Goal: Find specific page/section: Find specific page/section

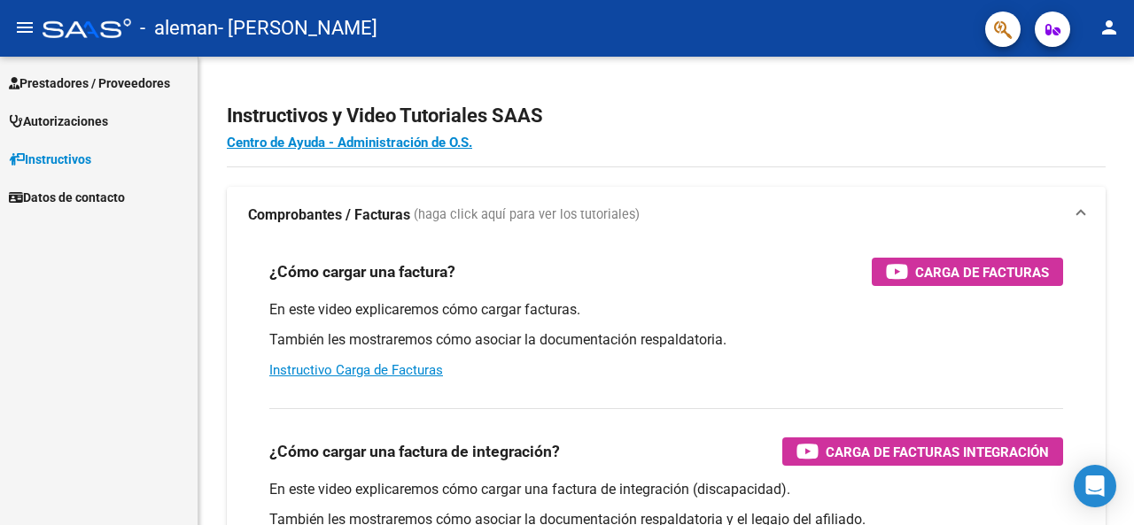
click at [90, 85] on span "Prestadores / Proveedores" at bounding box center [89, 83] width 161 height 19
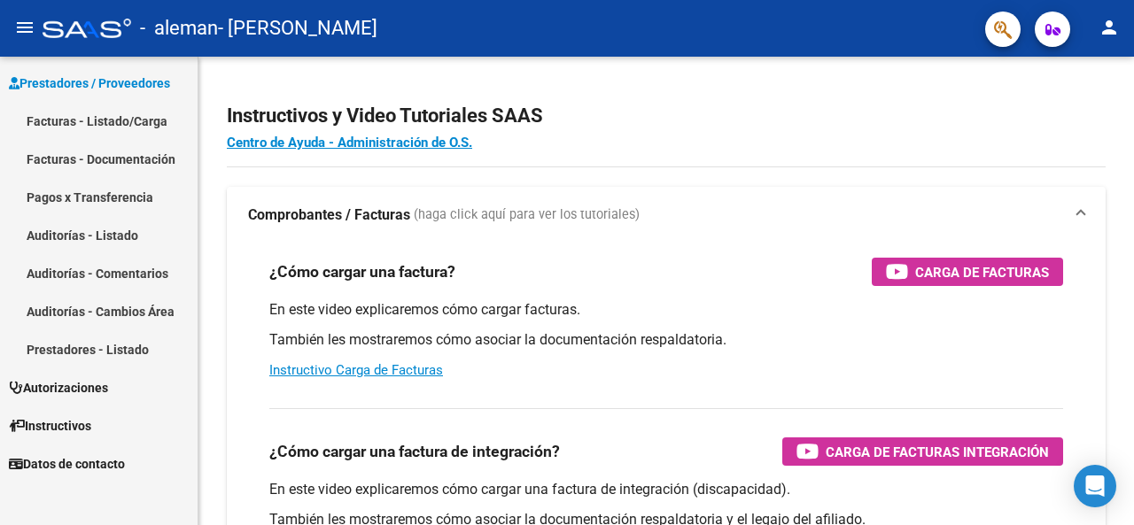
click at [97, 196] on link "Pagos x Transferencia" at bounding box center [99, 197] width 198 height 38
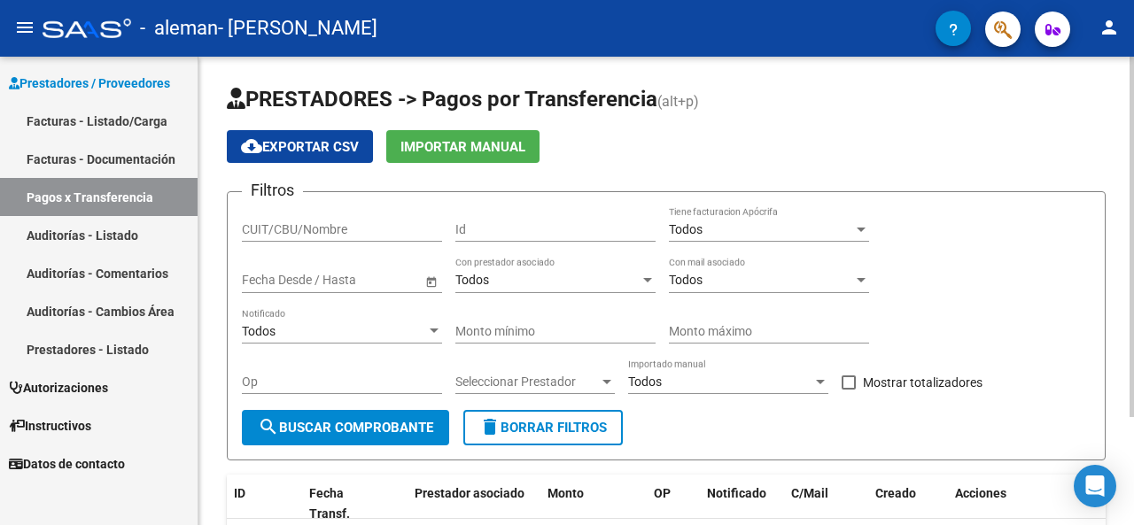
click at [494, 151] on span "Importar Manual" at bounding box center [462, 147] width 125 height 16
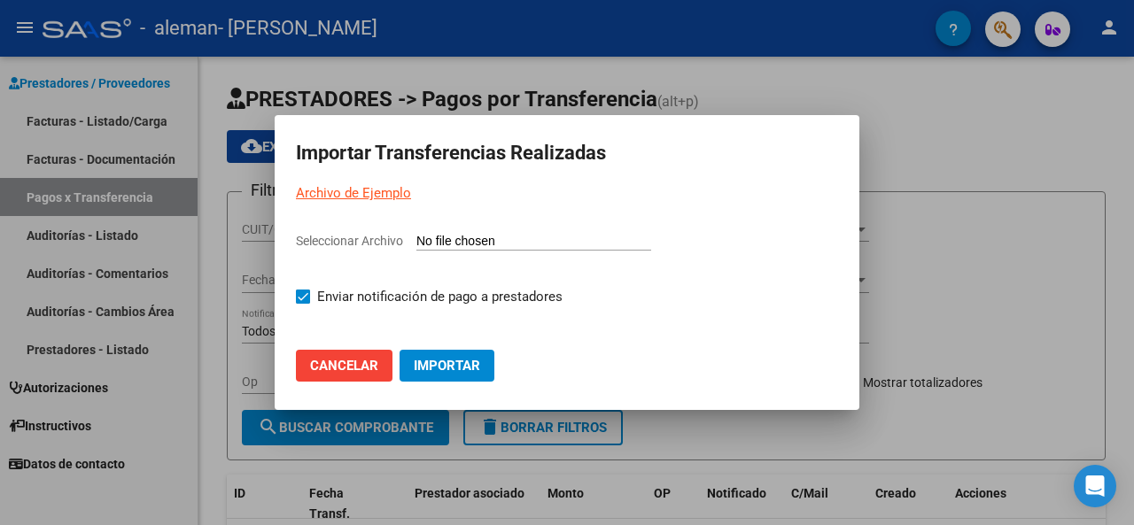
click at [1036, 147] on div at bounding box center [567, 262] width 1134 height 525
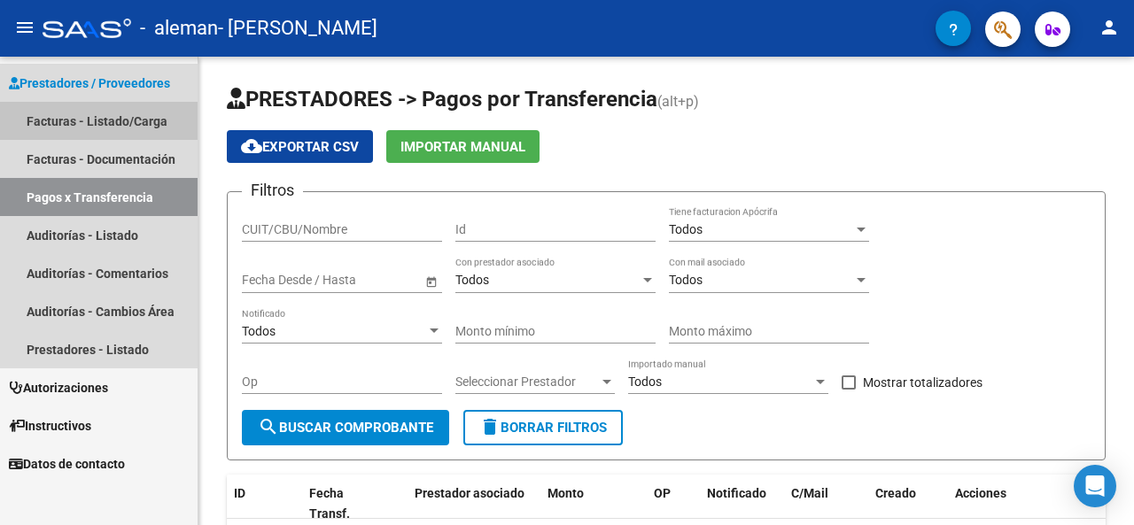
click at [113, 113] on link "Facturas - Listado/Carga" at bounding box center [99, 121] width 198 height 38
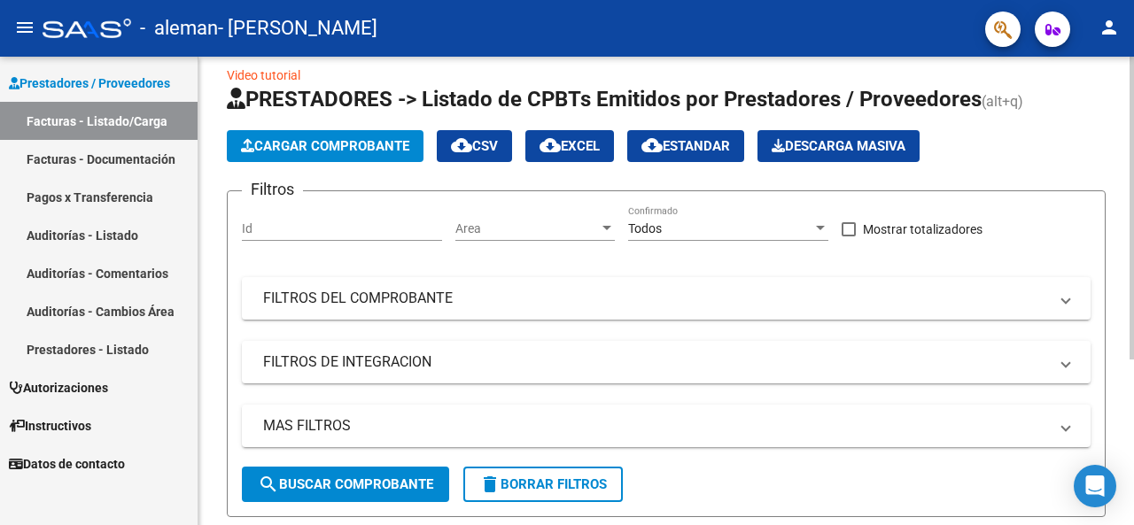
scroll to position [256, 0]
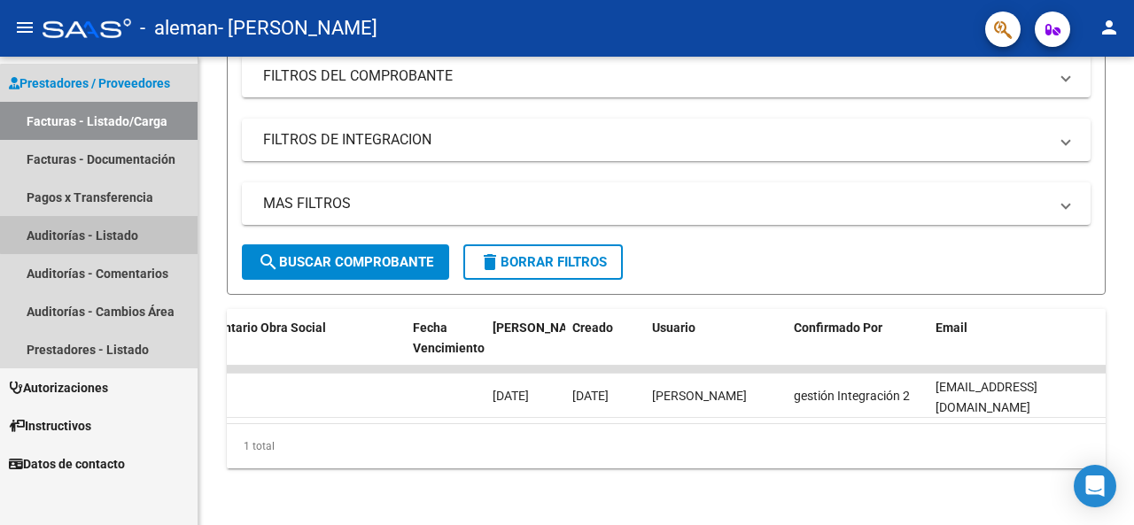
click at [107, 226] on link "Auditorías - Listado" at bounding box center [99, 235] width 198 height 38
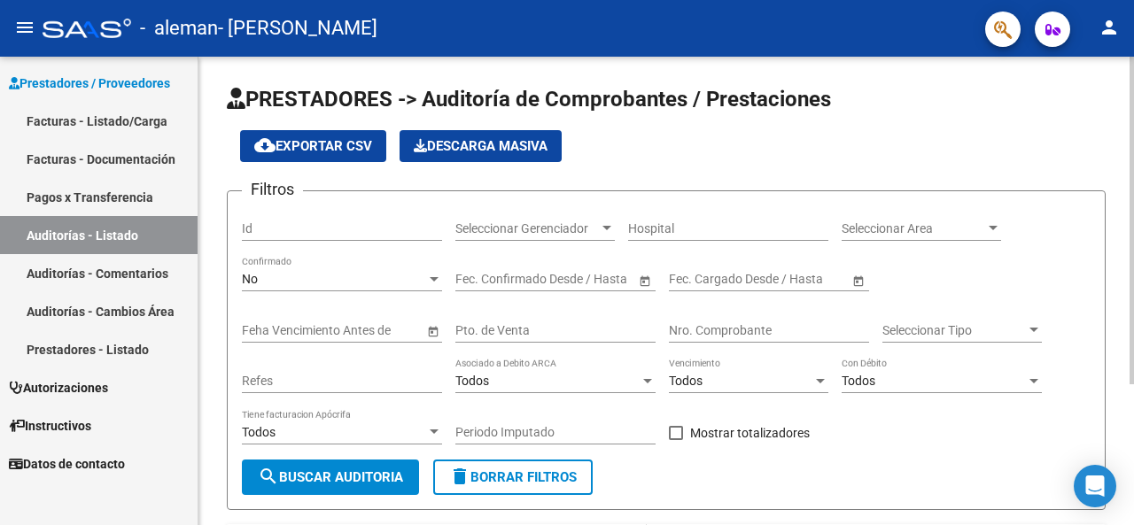
scroll to position [202, 0]
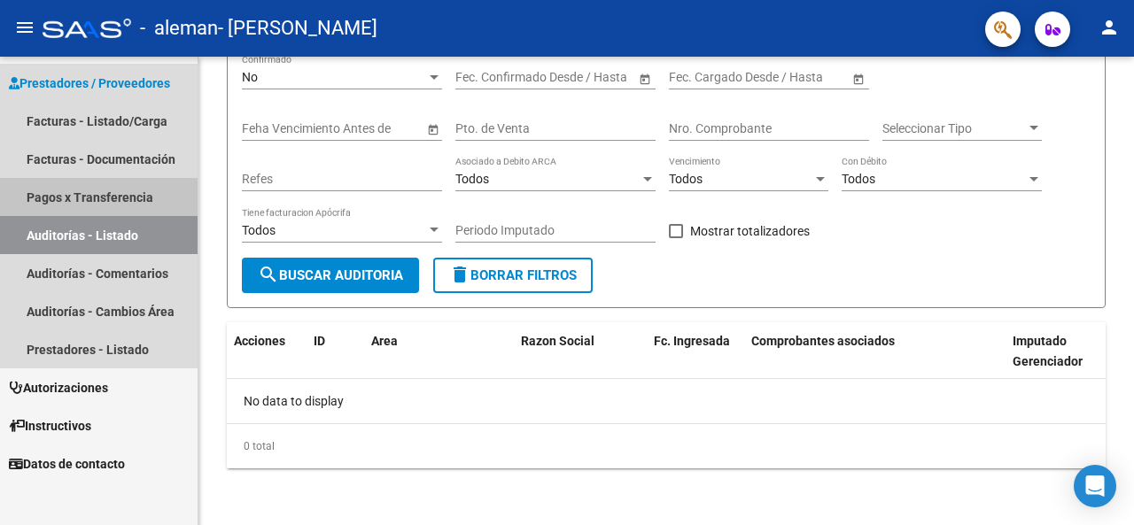
click at [97, 194] on link "Pagos x Transferencia" at bounding box center [99, 197] width 198 height 38
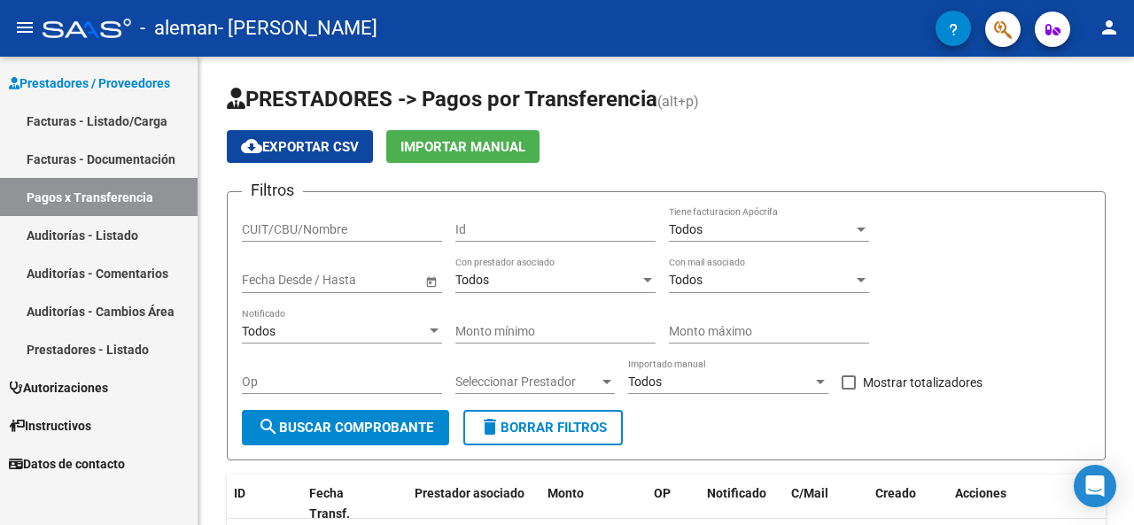
click at [22, 16] on button "menu" at bounding box center [24, 28] width 35 height 35
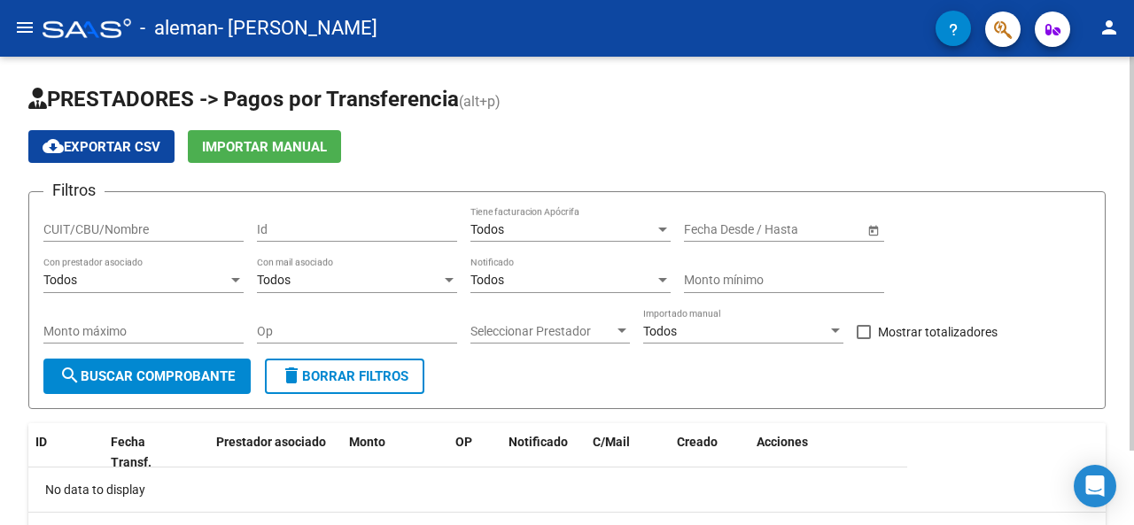
scroll to position [89, 0]
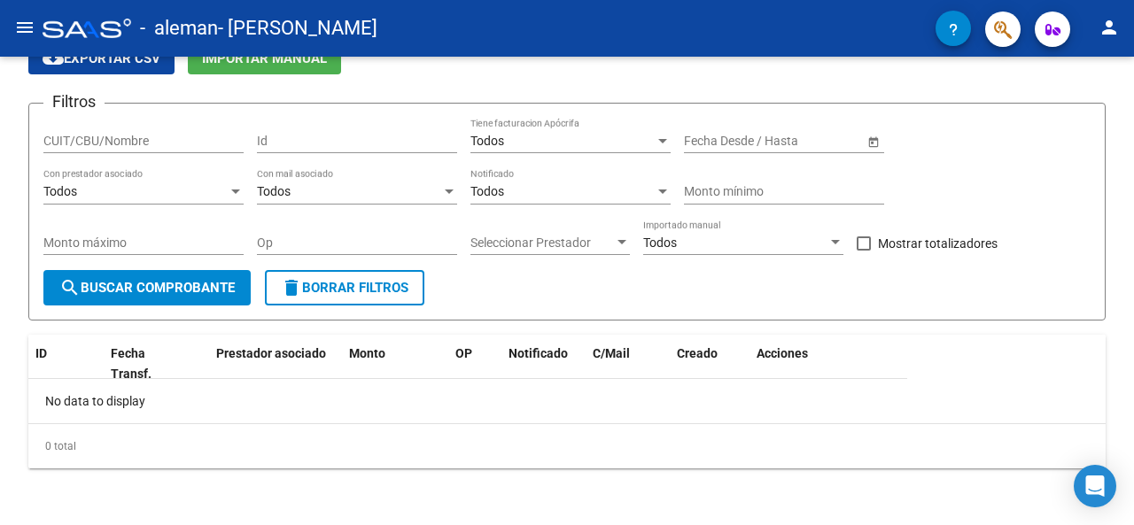
click at [27, 27] on mat-icon "menu" at bounding box center [24, 27] width 21 height 21
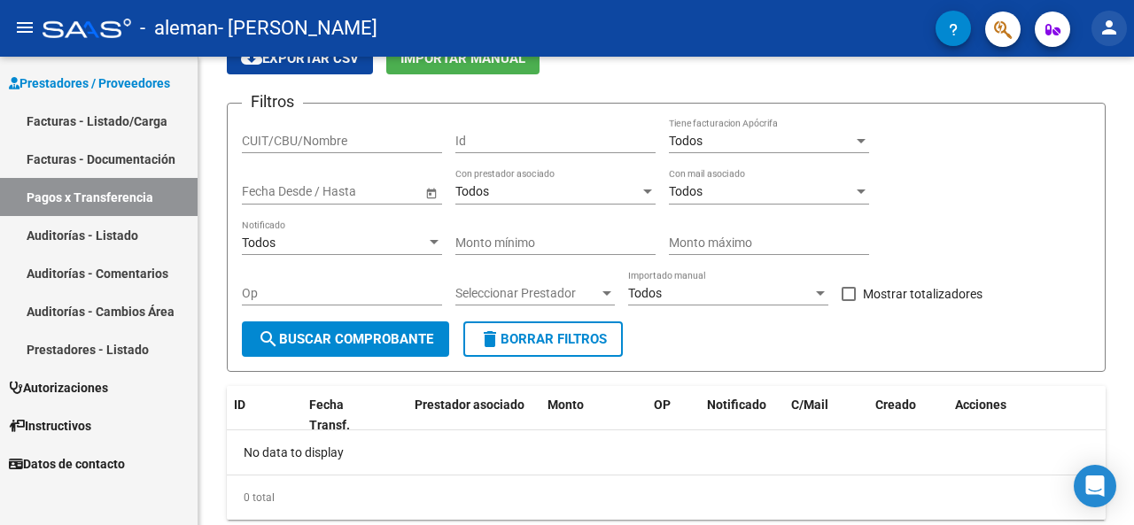
click at [1110, 27] on mat-icon "person" at bounding box center [1109, 27] width 21 height 21
click at [97, 383] on div at bounding box center [567, 262] width 1134 height 525
click at [97, 383] on span "Autorizaciones" at bounding box center [58, 387] width 99 height 19
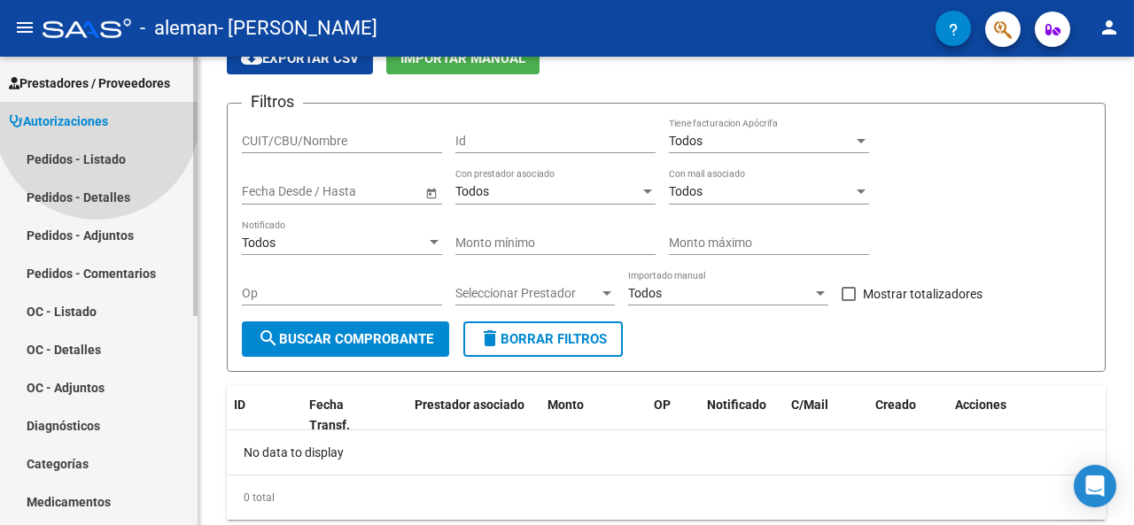
click at [97, 383] on span "Autorizaciones Pedidos - Listado Pedidos - Detalles Pedidos - Adjuntos Pedidos …" at bounding box center [99, 330] width 198 height 457
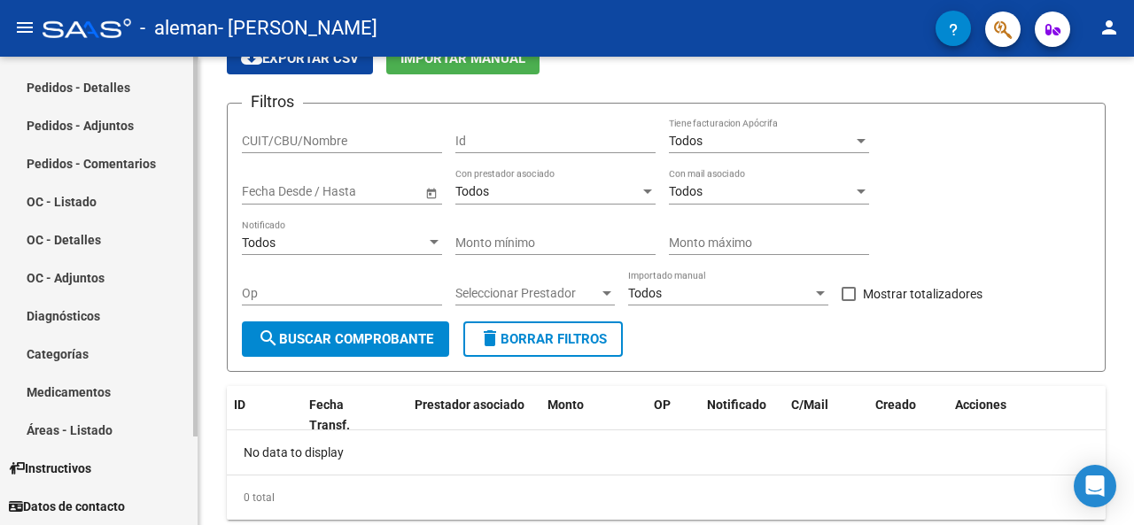
scroll to position [0, 0]
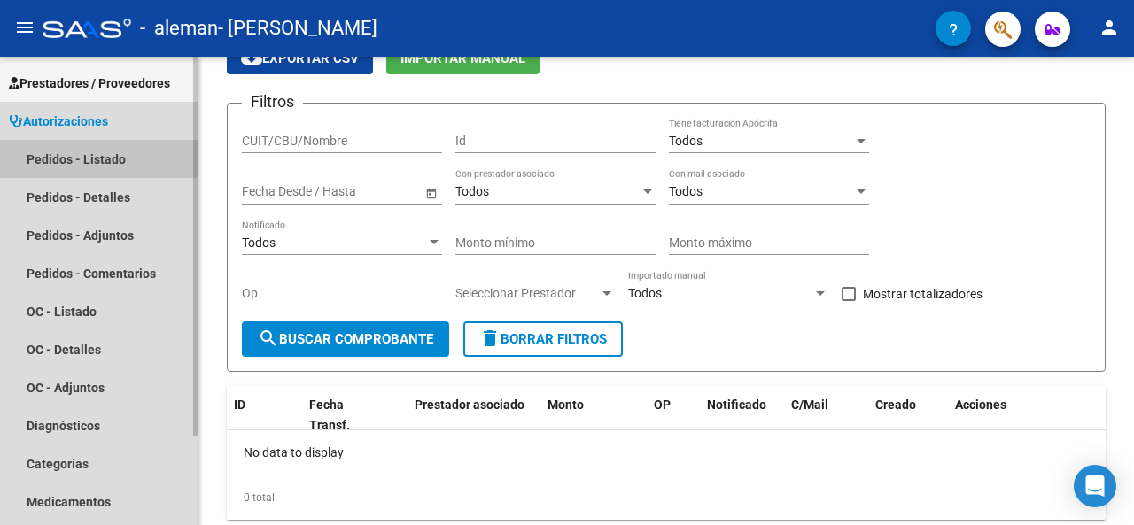
click at [93, 157] on link "Pedidos - Listado" at bounding box center [99, 159] width 198 height 38
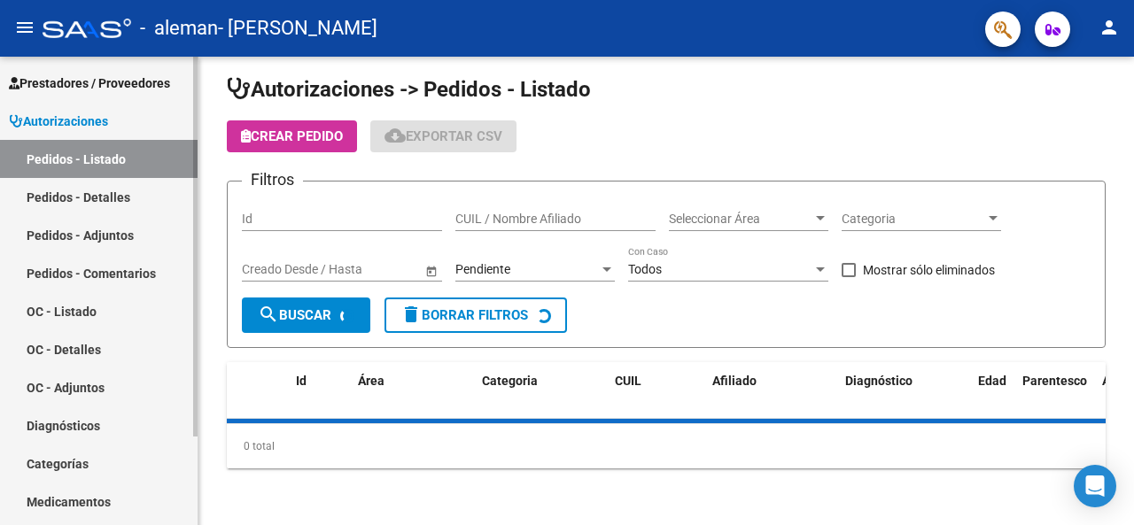
scroll to position [50, 0]
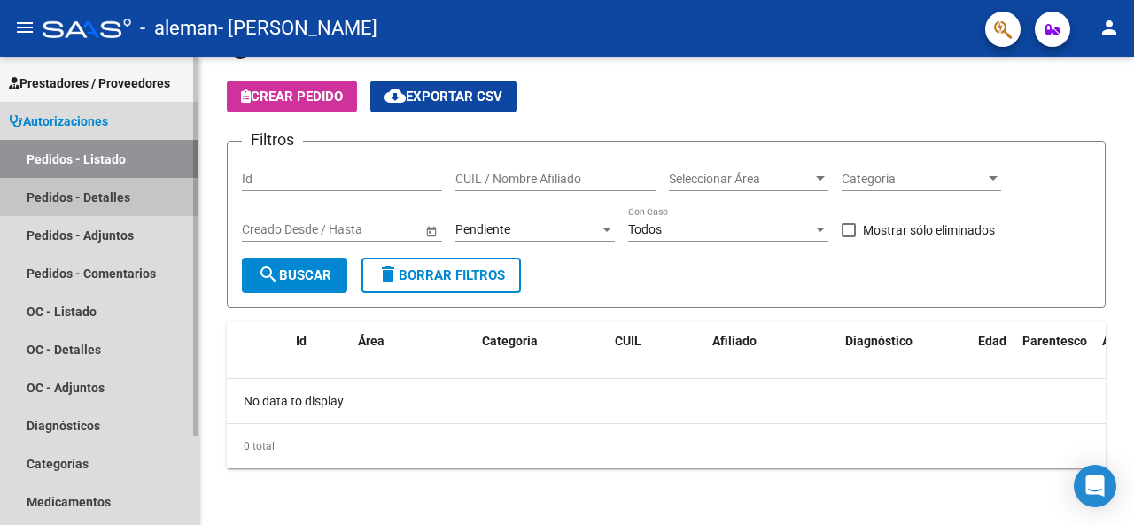
click at [93, 200] on link "Pedidos - Detalles" at bounding box center [99, 197] width 198 height 38
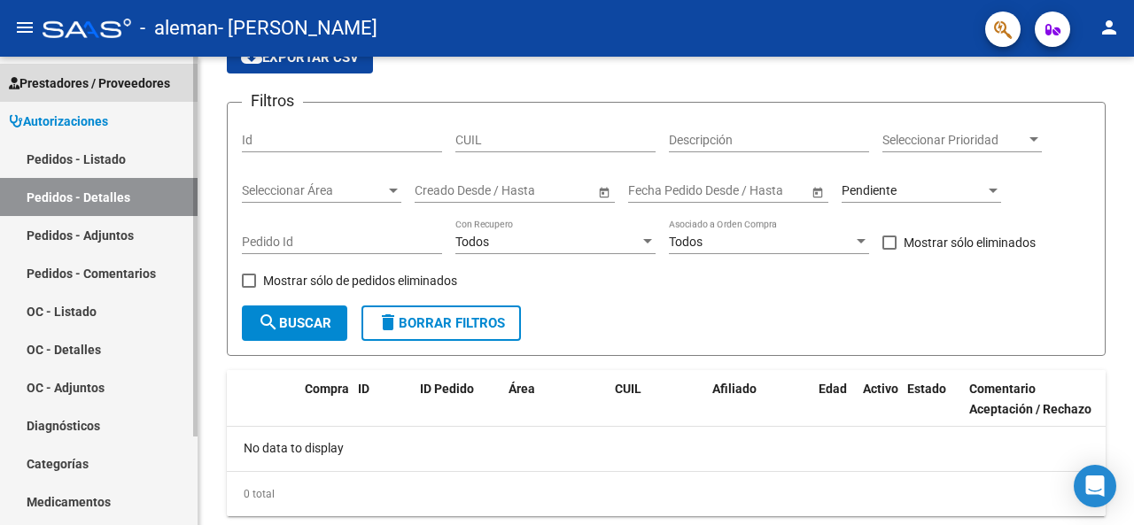
click at [104, 87] on span "Prestadores / Proveedores" at bounding box center [89, 83] width 161 height 19
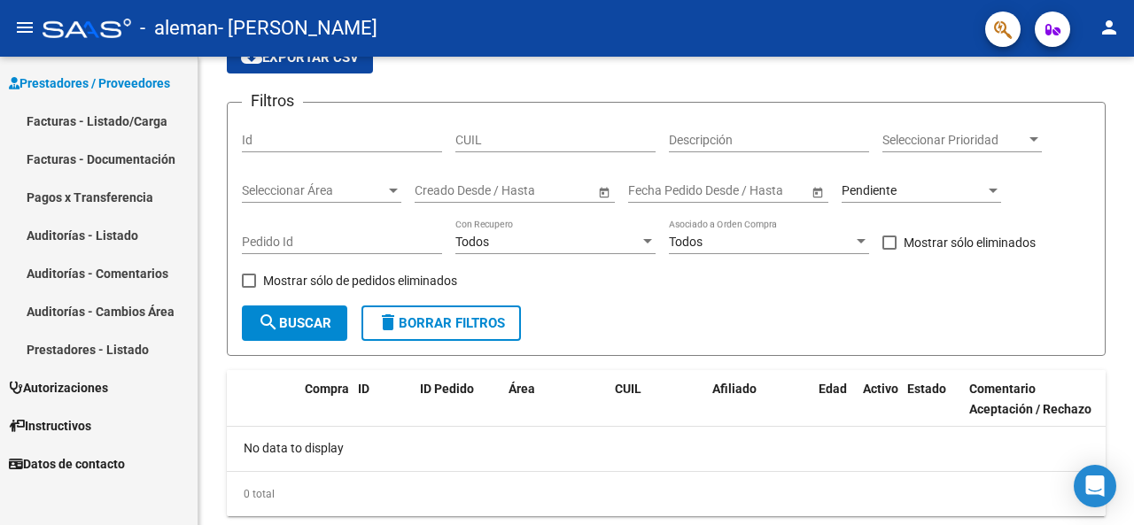
click at [114, 159] on link "Facturas - Documentación" at bounding box center [99, 159] width 198 height 38
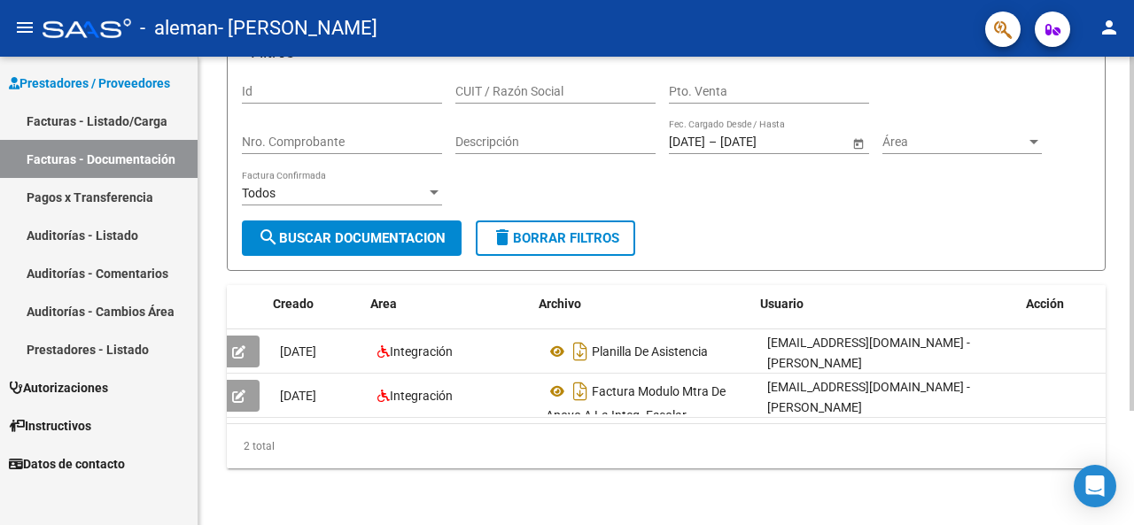
scroll to position [0, 96]
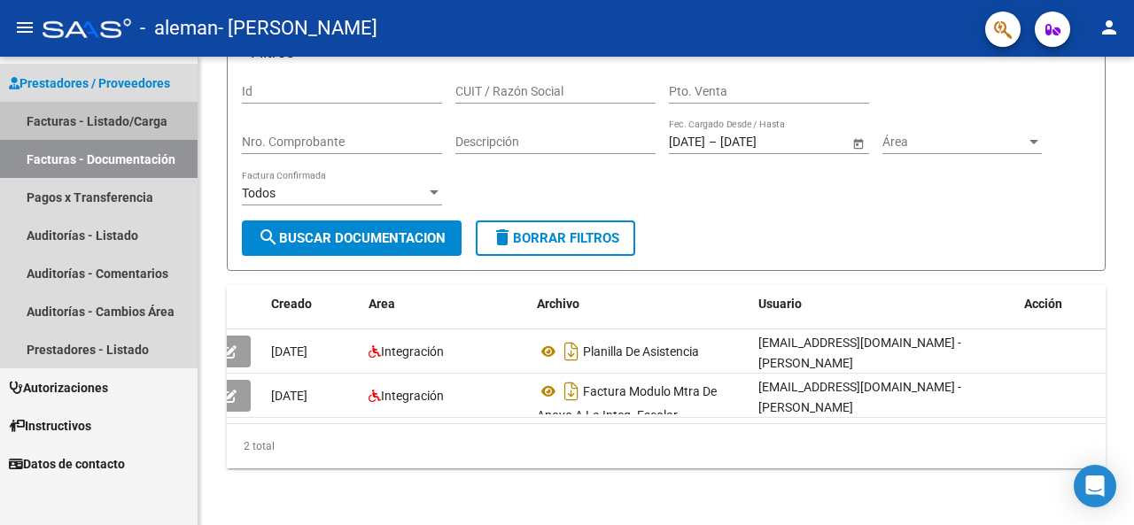
click at [123, 126] on link "Facturas - Listado/Carga" at bounding box center [99, 121] width 198 height 38
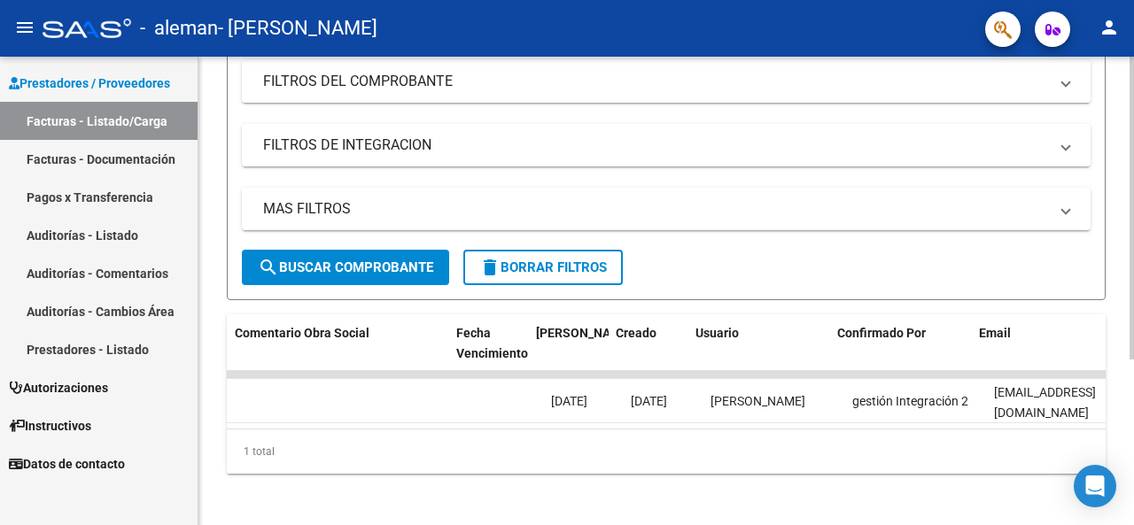
scroll to position [0, 2856]
